Goal: Browse casually: Explore the website without a specific task or goal

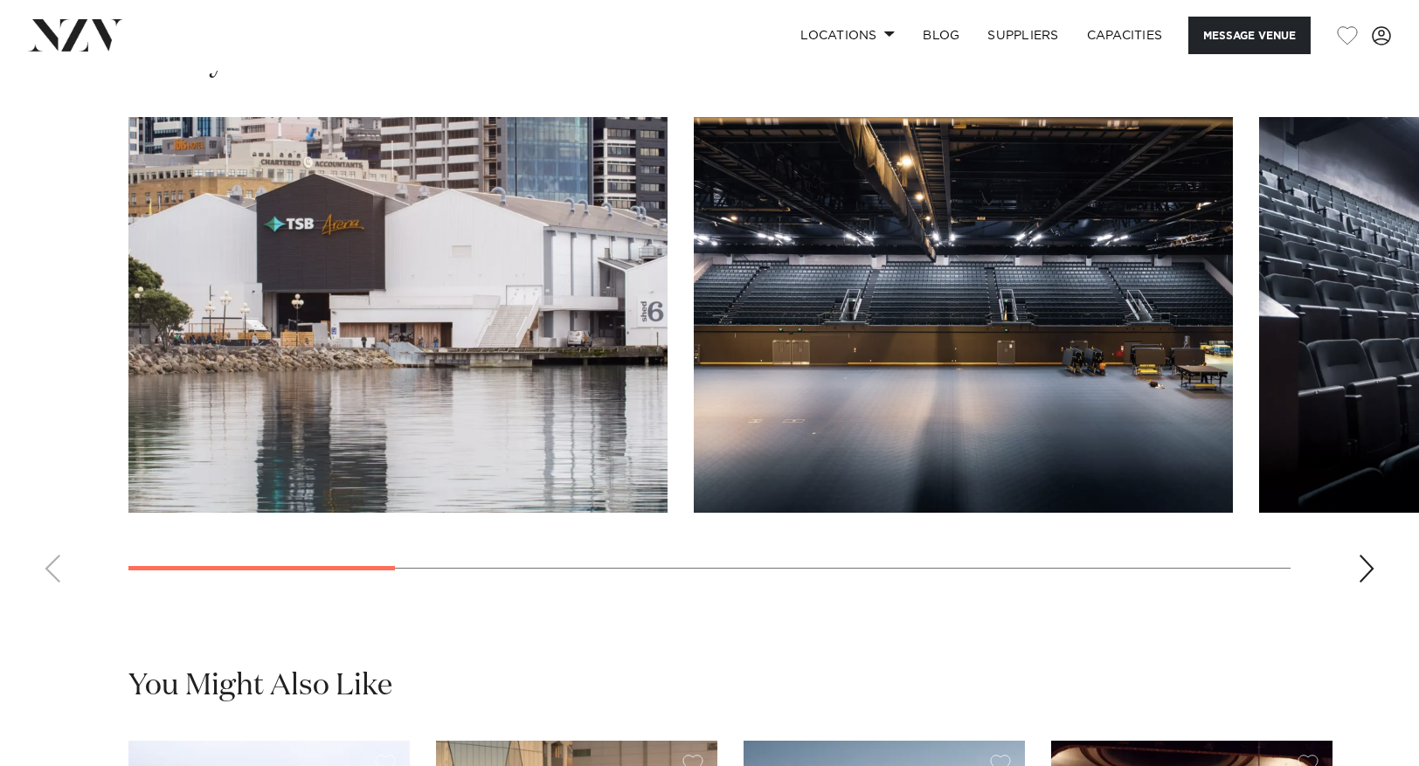
scroll to position [1744, 0]
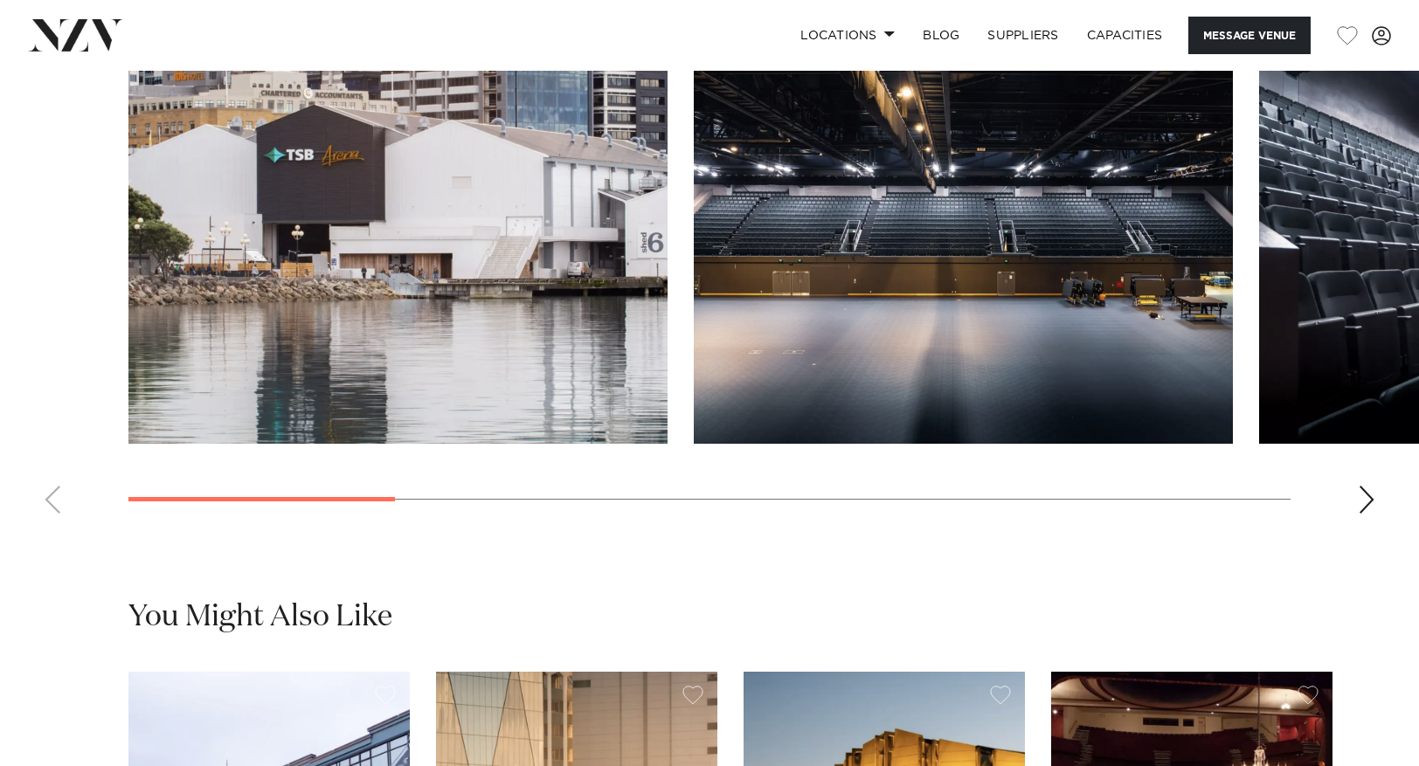
click at [1367, 514] on div "Next slide" at bounding box center [1366, 500] width 17 height 28
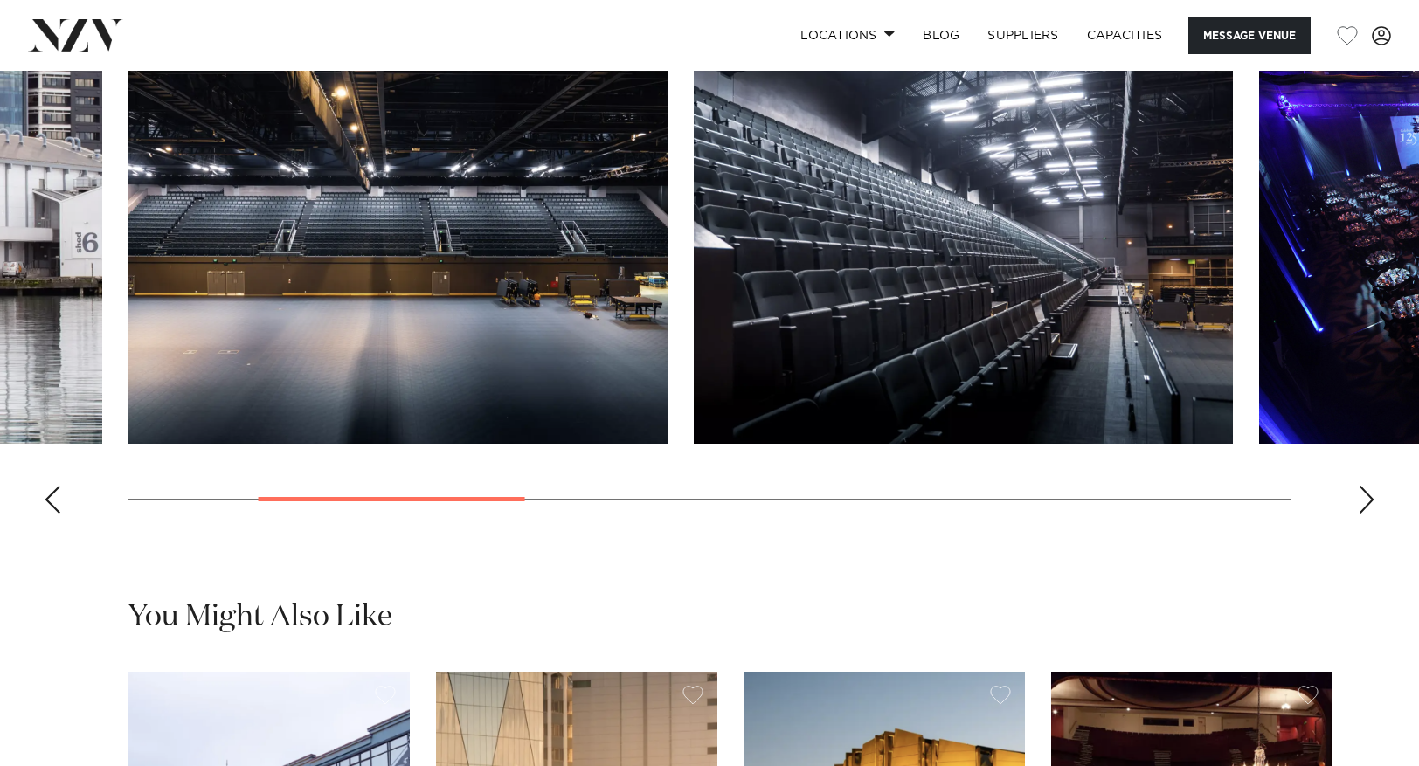
click at [1367, 514] on div "Next slide" at bounding box center [1366, 500] width 17 height 28
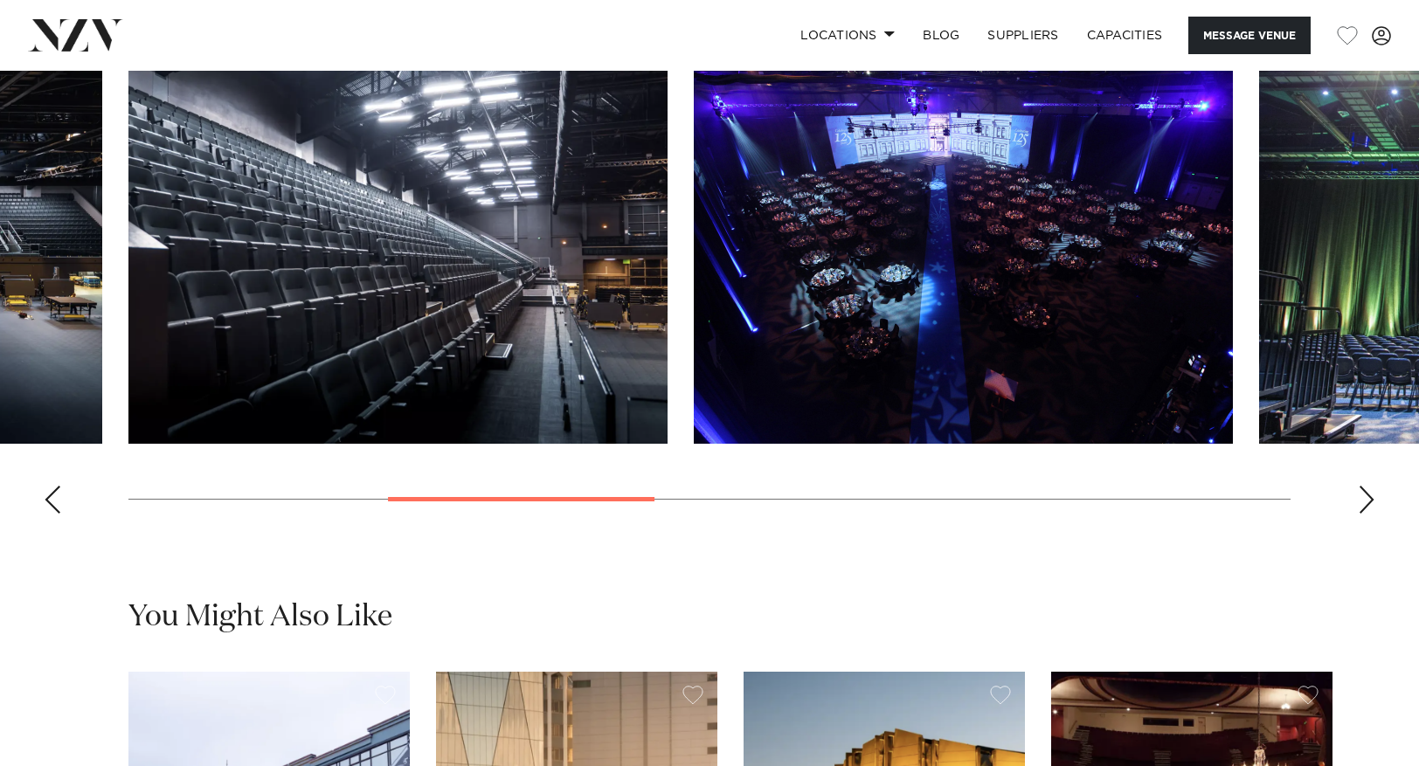
click at [1363, 514] on div "Next slide" at bounding box center [1366, 500] width 17 height 28
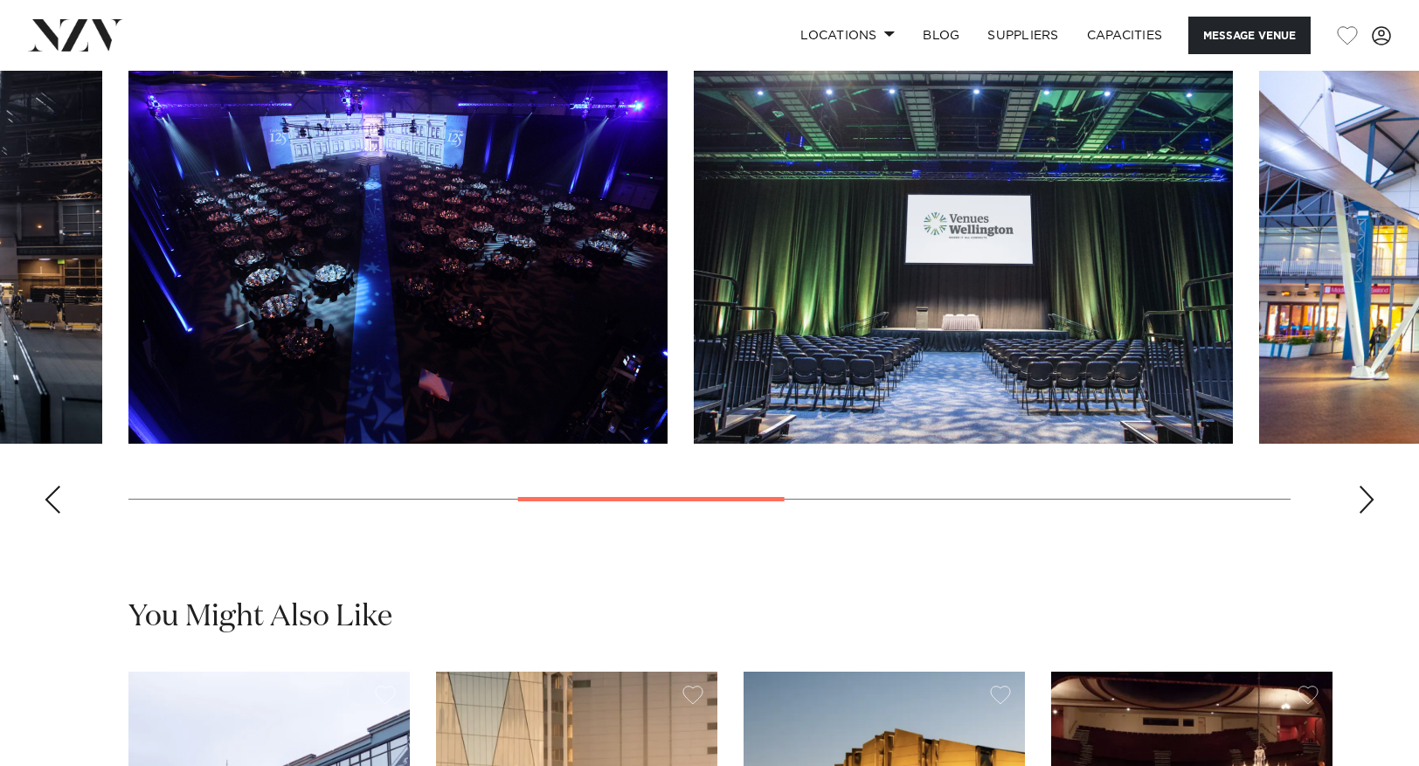
click at [1363, 514] on div "Next slide" at bounding box center [1366, 500] width 17 height 28
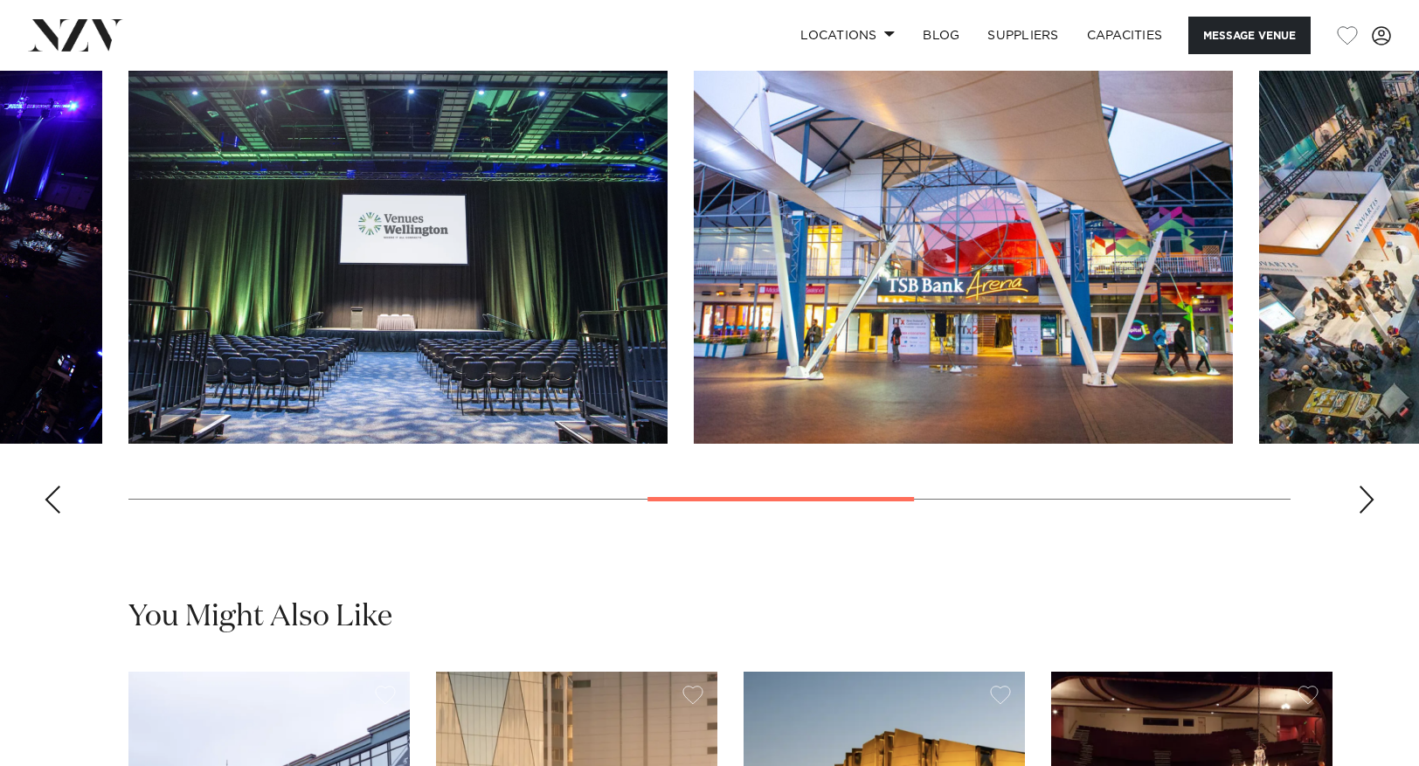
click at [1363, 514] on div "Next slide" at bounding box center [1366, 500] width 17 height 28
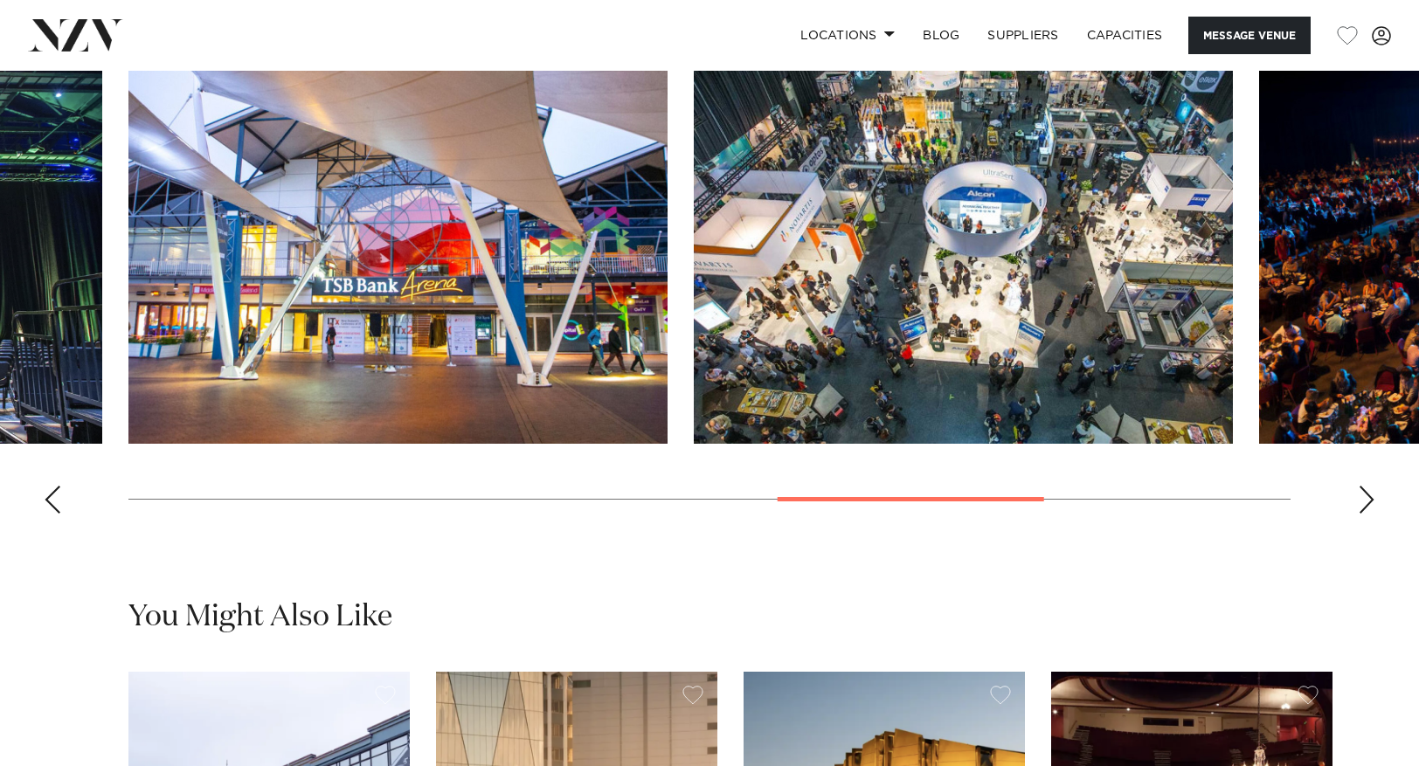
click at [1363, 514] on div "Next slide" at bounding box center [1366, 500] width 17 height 28
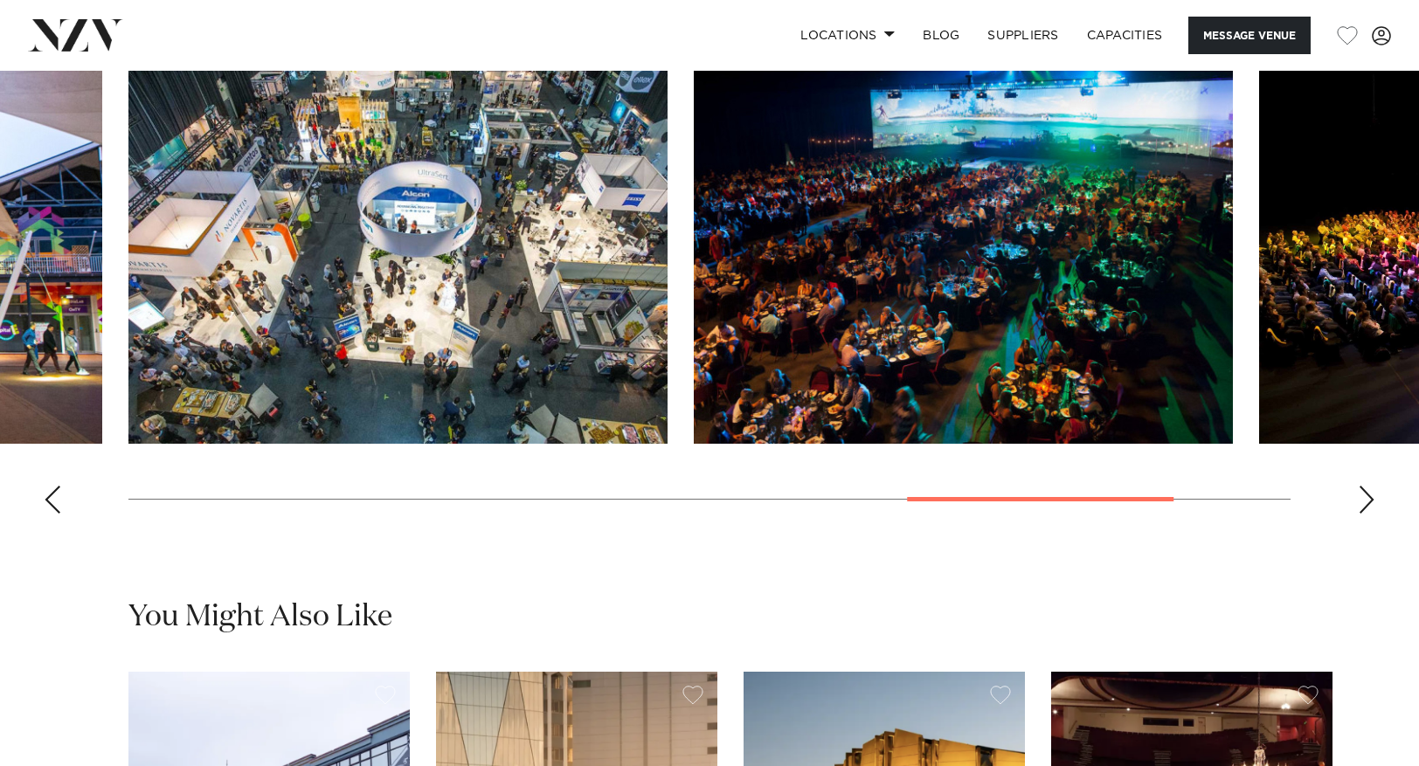
click at [1363, 514] on div "Next slide" at bounding box center [1366, 500] width 17 height 28
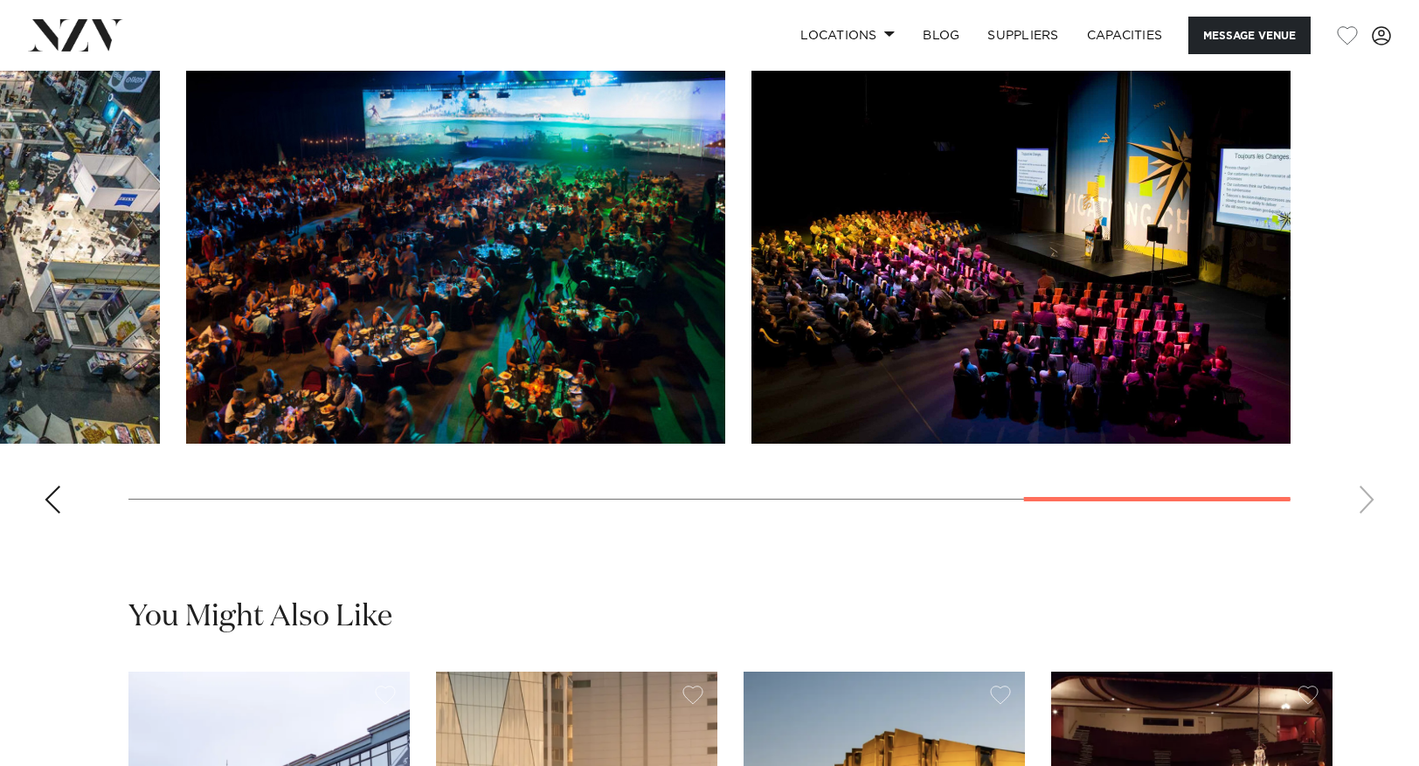
click at [1363, 528] on swiper-container at bounding box center [709, 288] width 1419 height 480
click at [1364, 528] on swiper-container at bounding box center [709, 288] width 1419 height 480
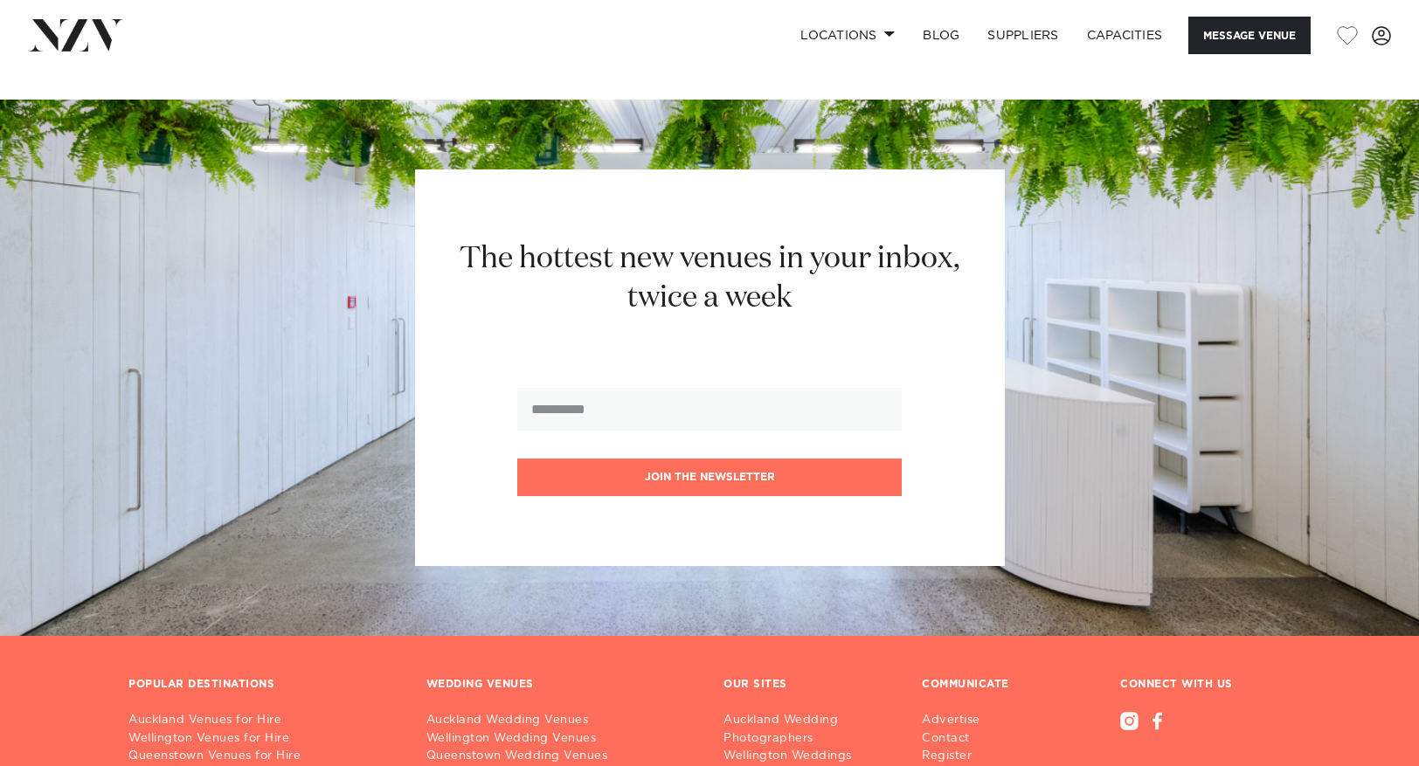
scroll to position [2958, 0]
